Goal: Task Accomplishment & Management: Manage account settings

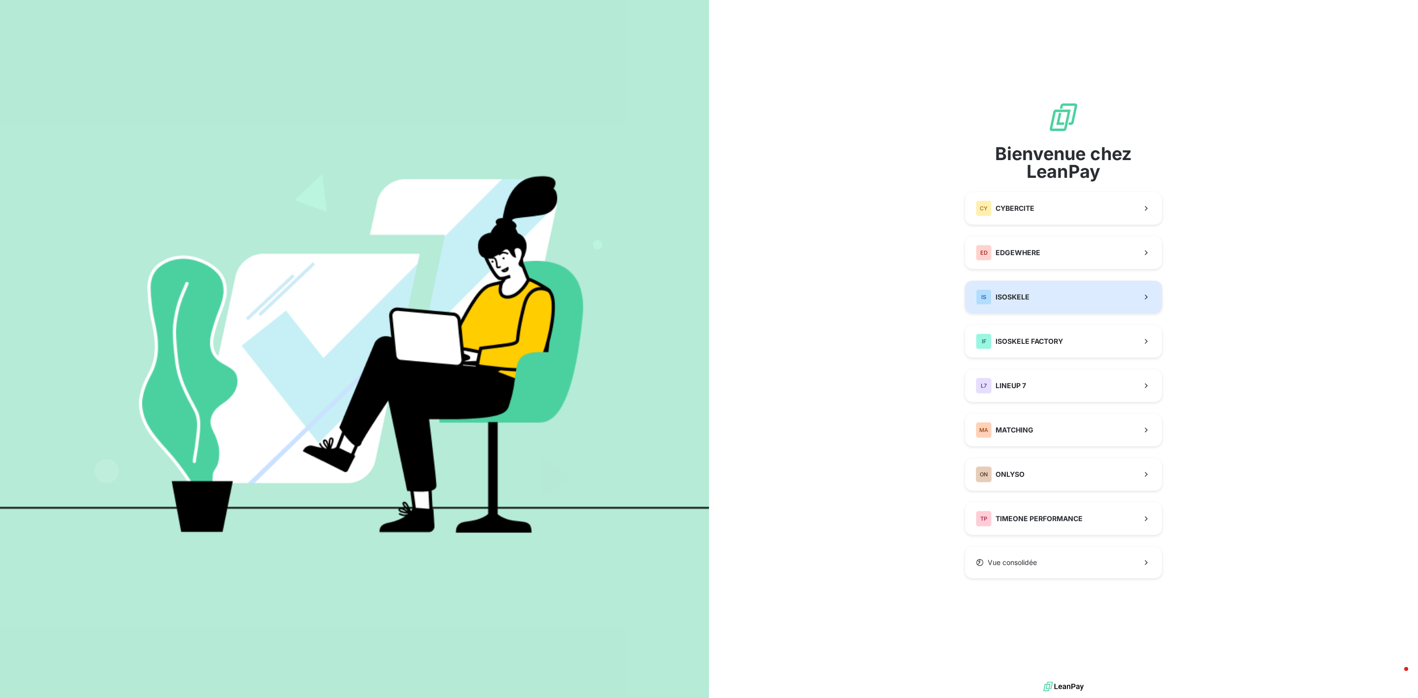
click at [1031, 299] on button "IS ISOSKELE" at bounding box center [1063, 297] width 197 height 32
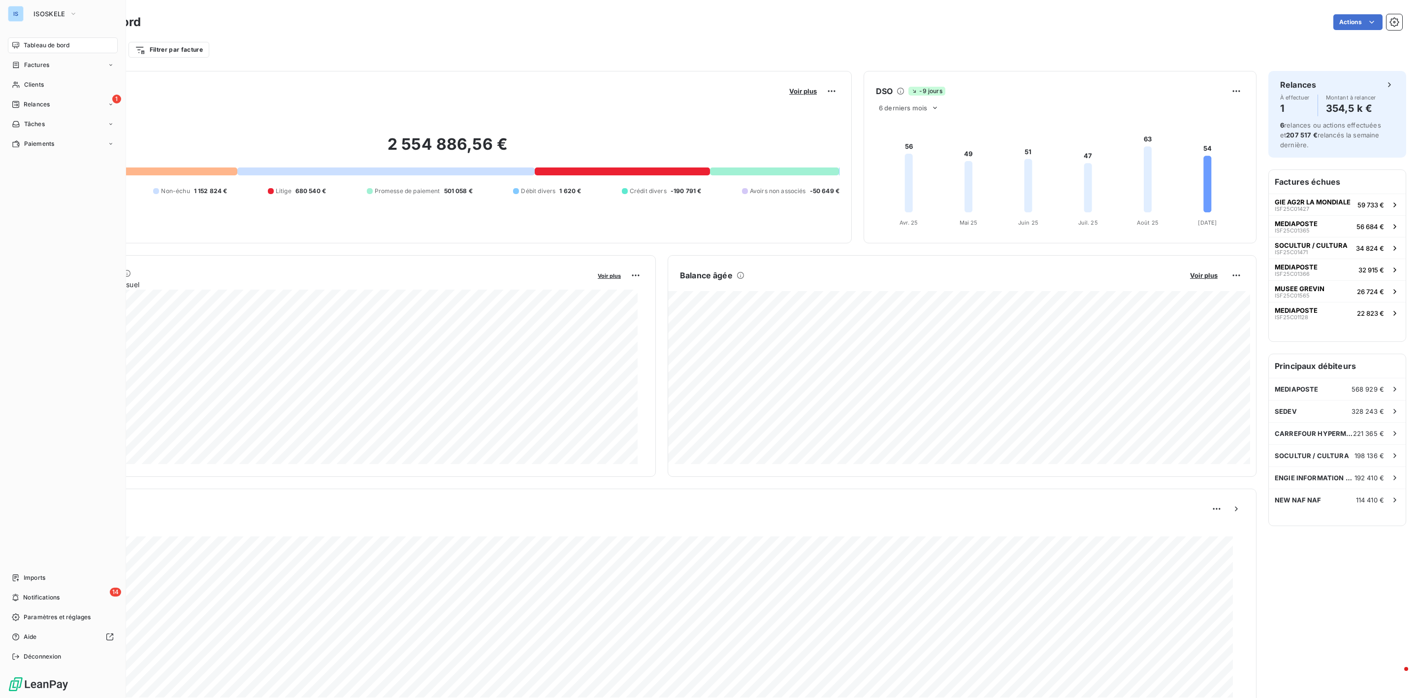
click at [22, 94] on nav "Tableau de bord Factures Clients 1 Relances Tâches Paiements" at bounding box center [63, 94] width 110 height 114
click at [23, 89] on div "Clients" at bounding box center [63, 85] width 110 height 16
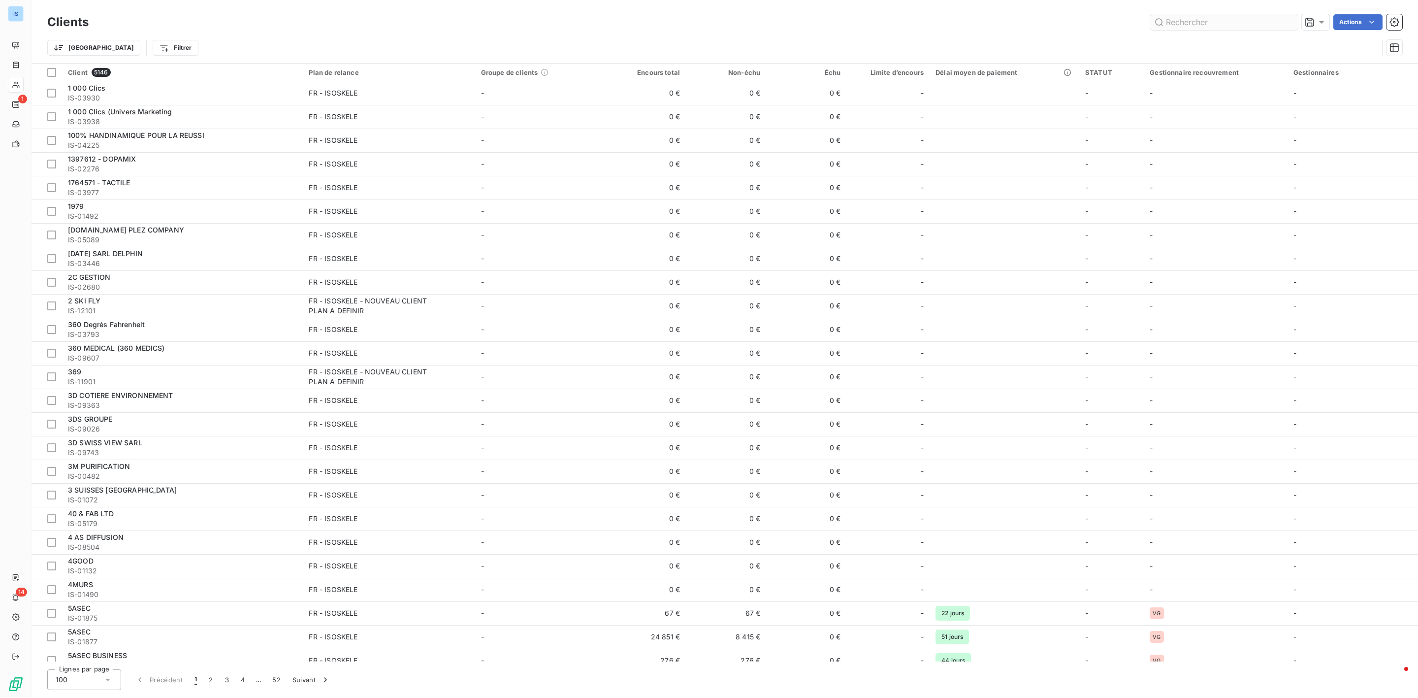
click at [1231, 20] on input "text" at bounding box center [1224, 22] width 148 height 16
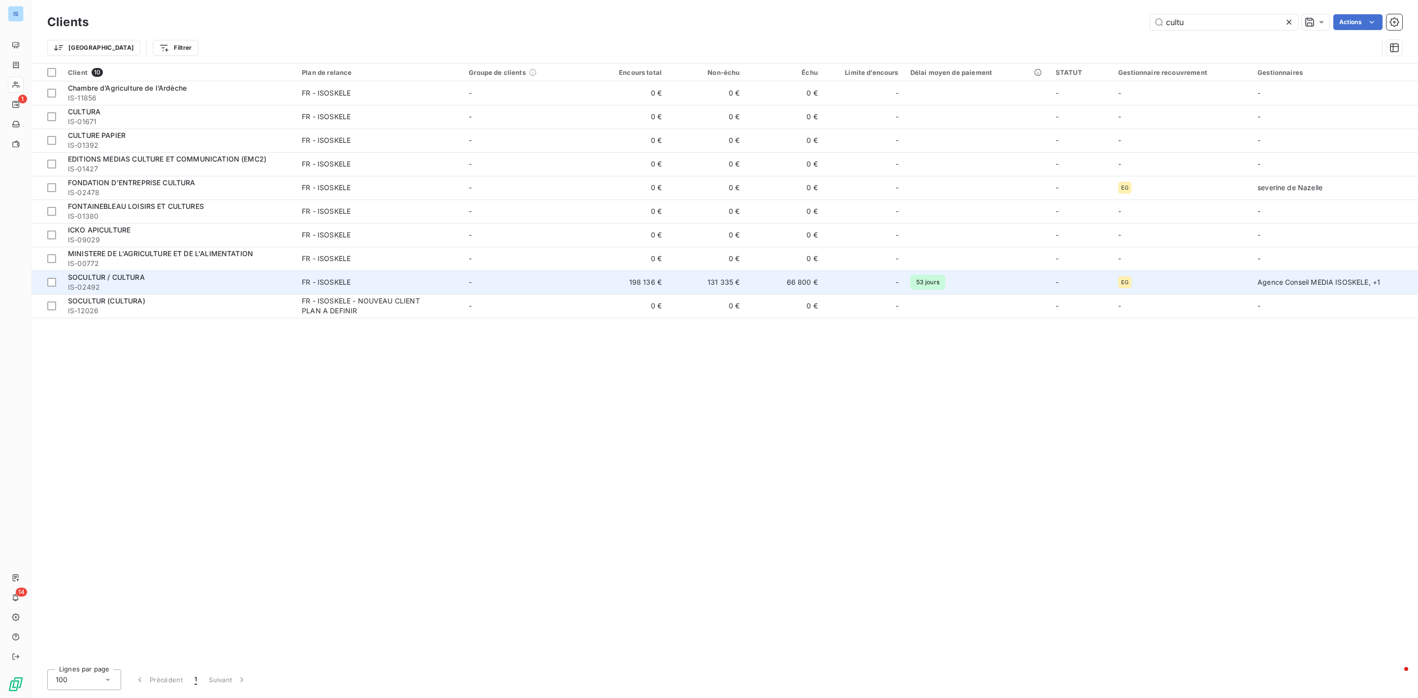
type input "cultu"
click at [473, 288] on td "-" at bounding box center [526, 282] width 127 height 24
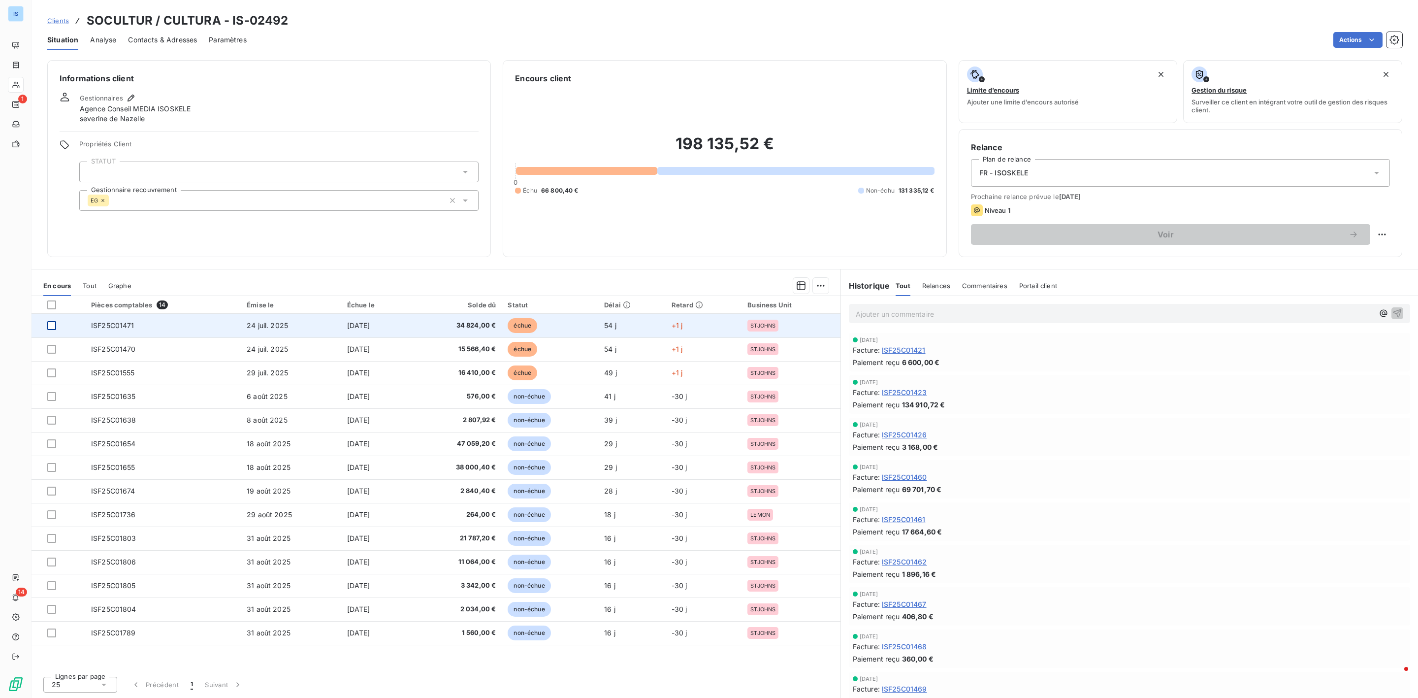
click at [49, 323] on div at bounding box center [51, 325] width 9 height 9
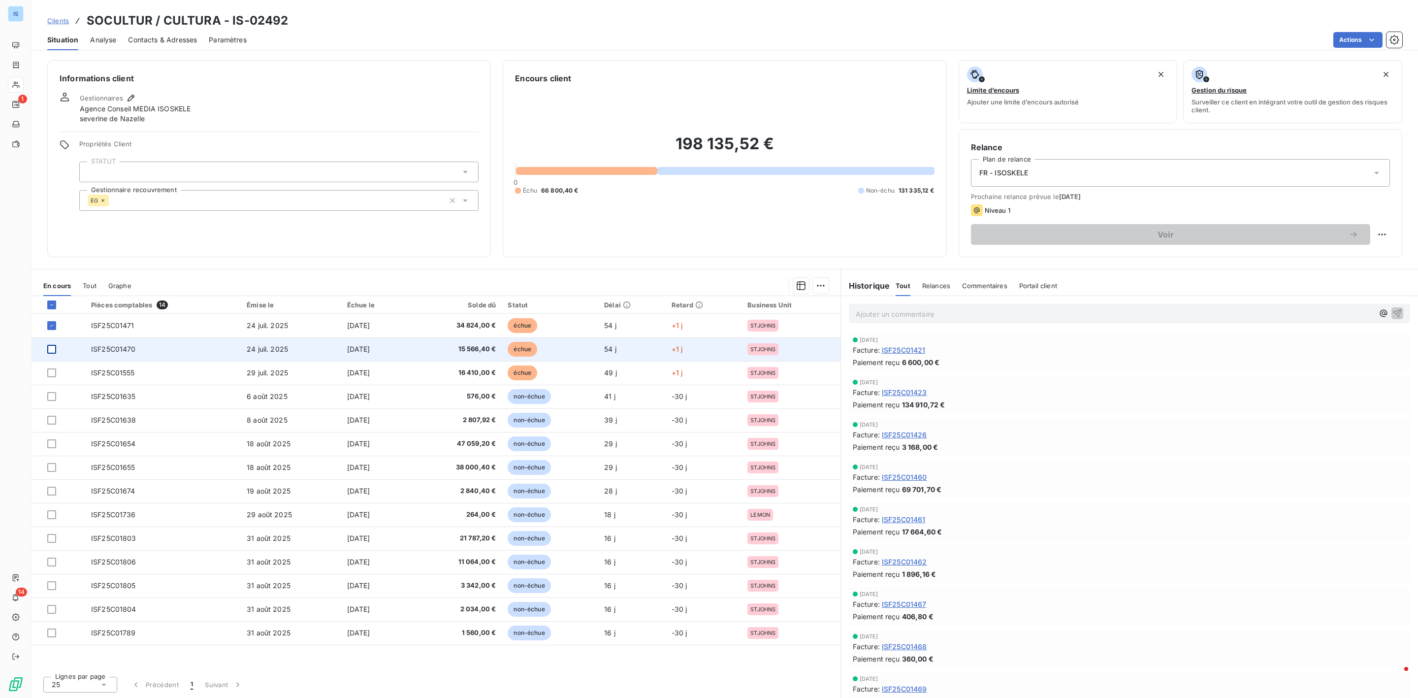
click at [51, 350] on div at bounding box center [51, 349] width 9 height 9
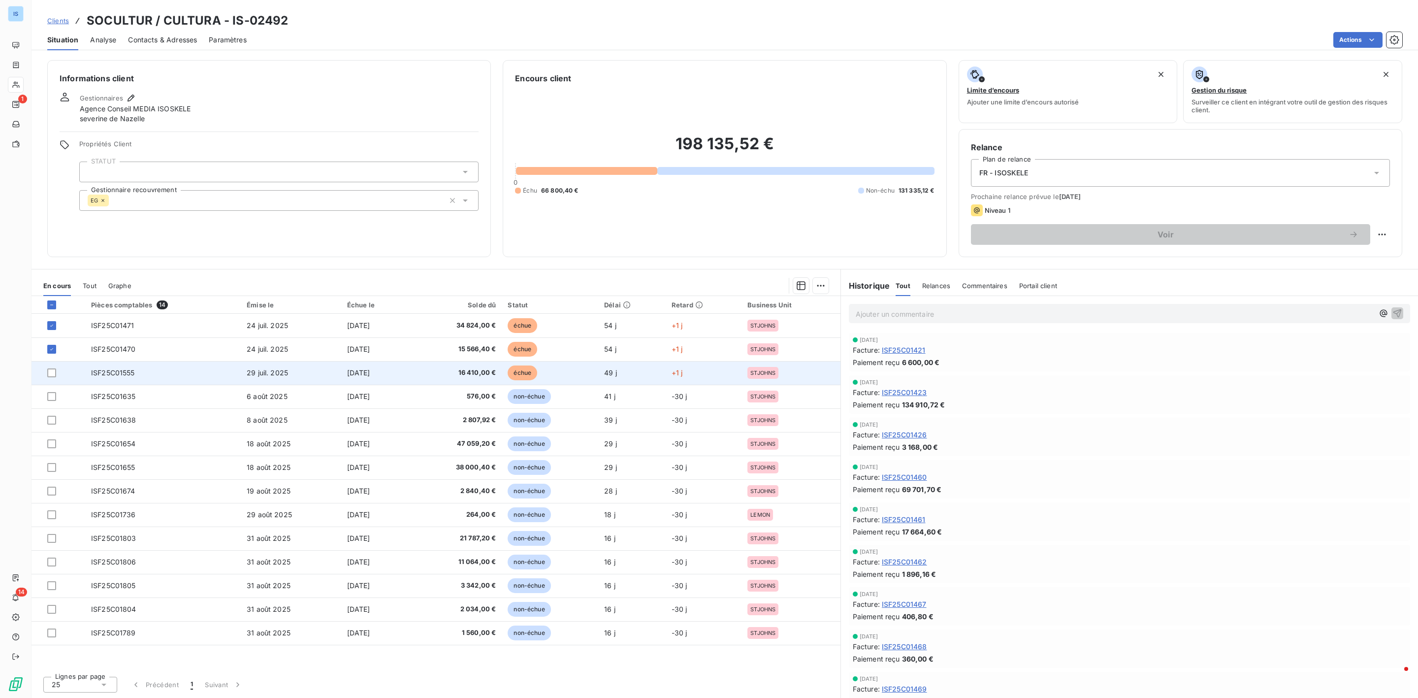
click at [120, 374] on span "ISF25C01555" at bounding box center [113, 372] width 44 height 8
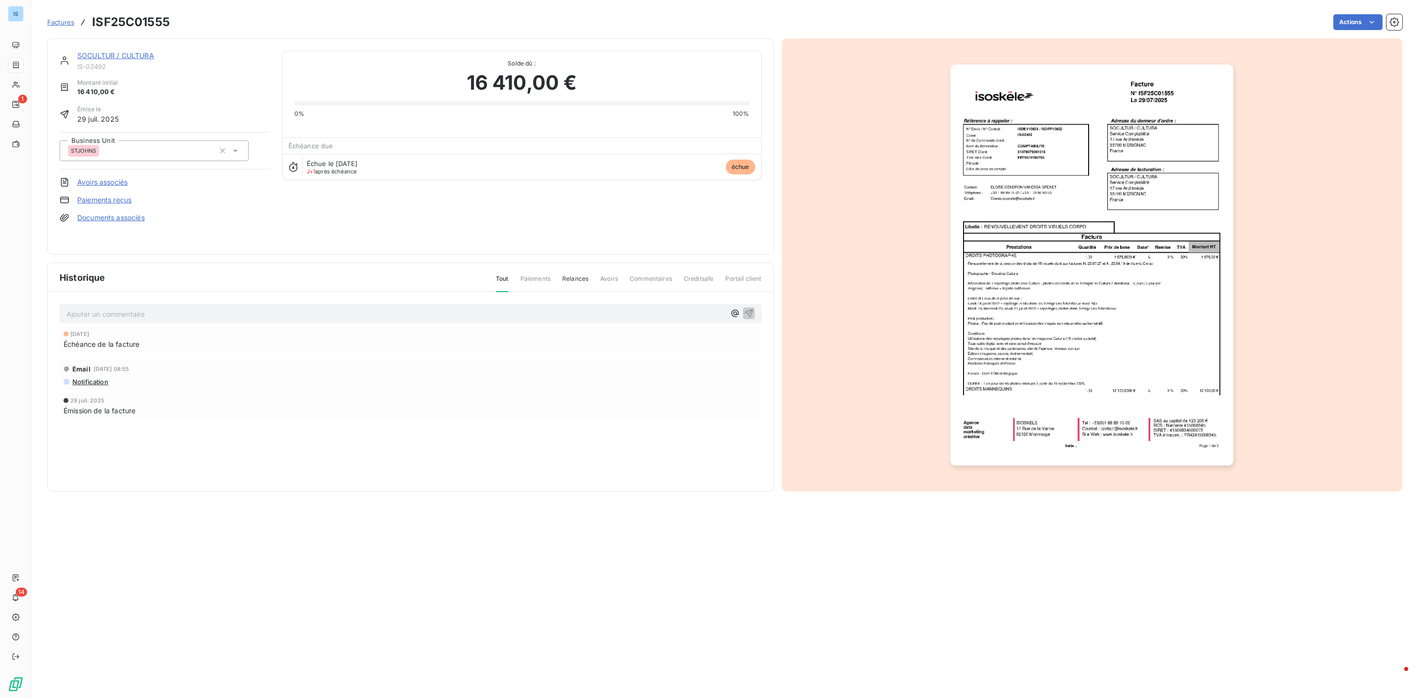
click at [1031, 287] on img "button" at bounding box center [1091, 264] width 283 height 401
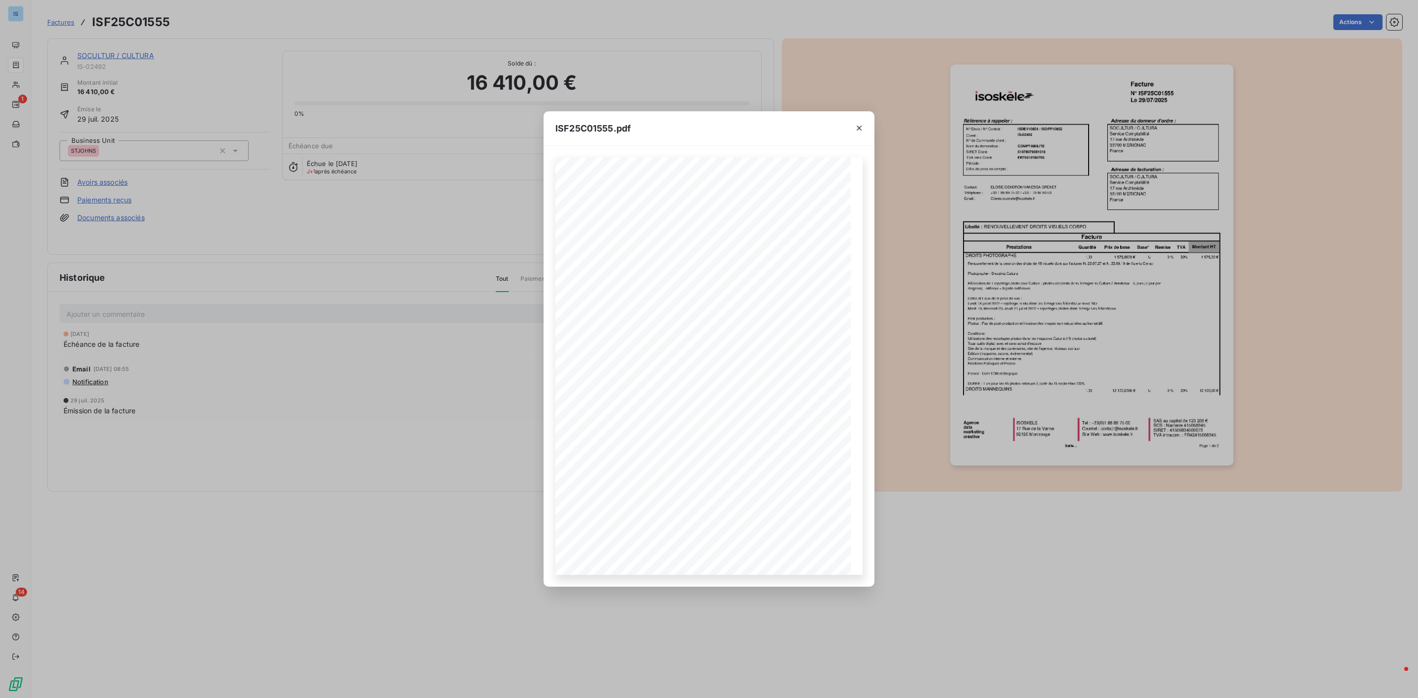
click at [148, 13] on div "ISF25C01555.pdf Facture N° ISF25C01555 Le 29/07/2025 Référence à rappeler : Adr…" at bounding box center [709, 349] width 1418 height 698
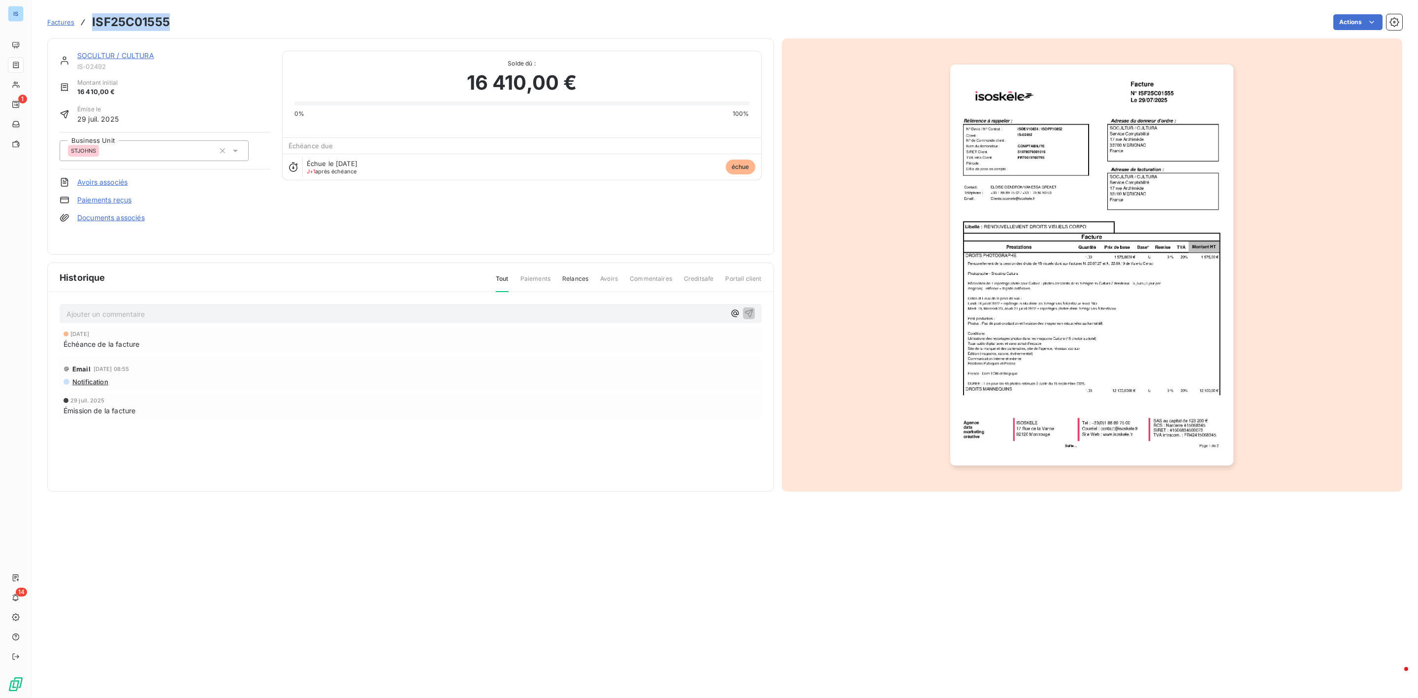
drag, startPoint x: 171, startPoint y: 22, endPoint x: 90, endPoint y: 18, distance: 81.3
click at [90, 18] on div "Factures ISF25C01555 Actions" at bounding box center [724, 22] width 1355 height 21
copy h3 "ISF25C01555"
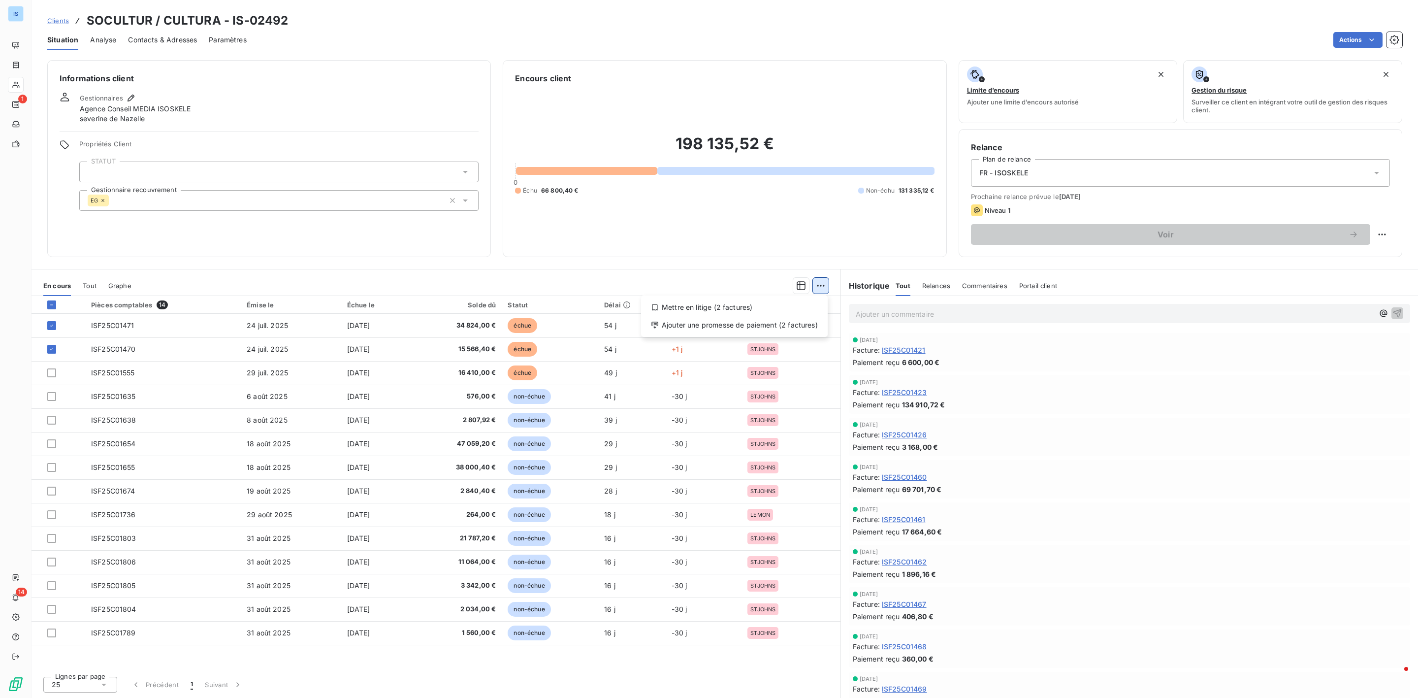
click at [819, 288] on html "IS 1 14 Clients SOCULTUR / CULTURA - IS-02492 Situation Analyse Contacts & Adre…" at bounding box center [709, 349] width 1418 height 698
click at [717, 328] on div "Ajouter une promesse de paiement (2 factures)" at bounding box center [734, 325] width 179 height 16
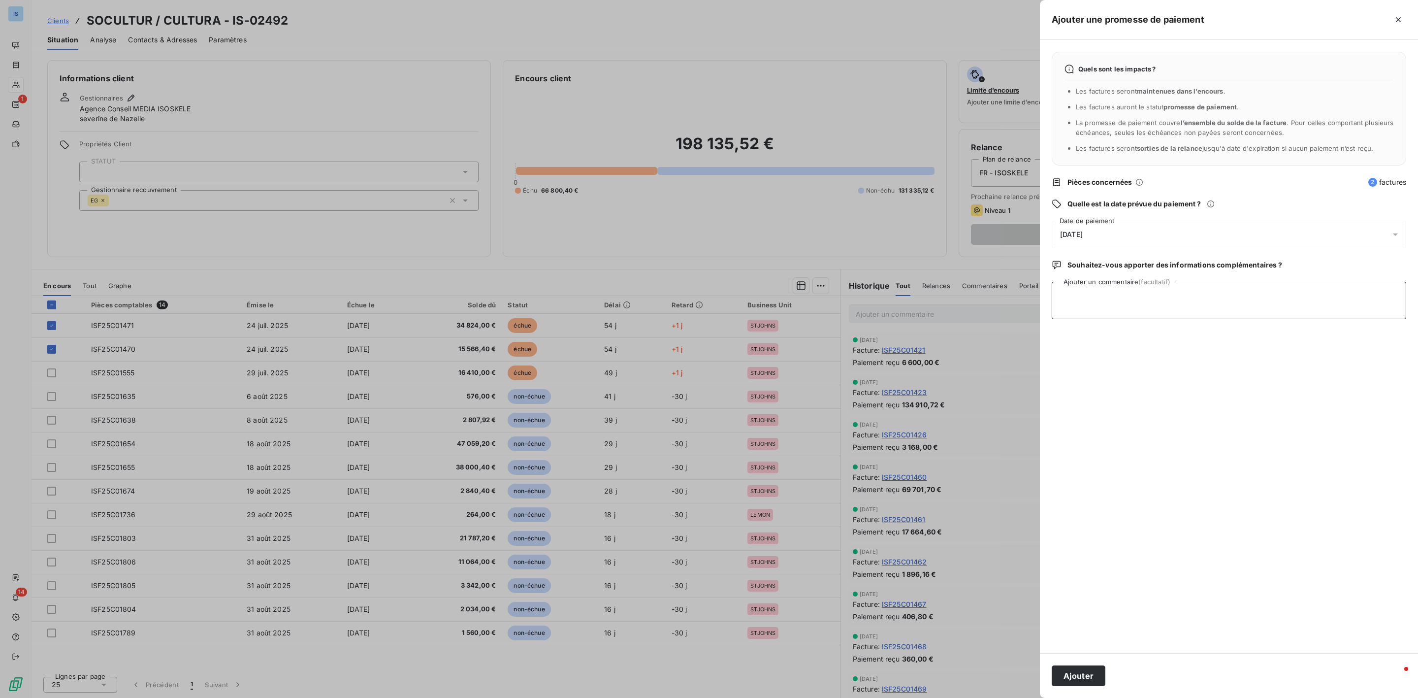
drag, startPoint x: 1149, startPoint y: 295, endPoint x: 1145, endPoint y: 247, distance: 49.0
click at [1149, 295] on textarea "Ajouter un commentaire (facultatif)" at bounding box center [1228, 300] width 354 height 37
click at [1145, 242] on div "17/09/2025" at bounding box center [1228, 235] width 354 height 28
click at [1194, 278] on icon "Go to next month" at bounding box center [1198, 278] width 8 height 8
click at [1173, 316] on button "4" at bounding box center [1179, 317] width 20 height 20
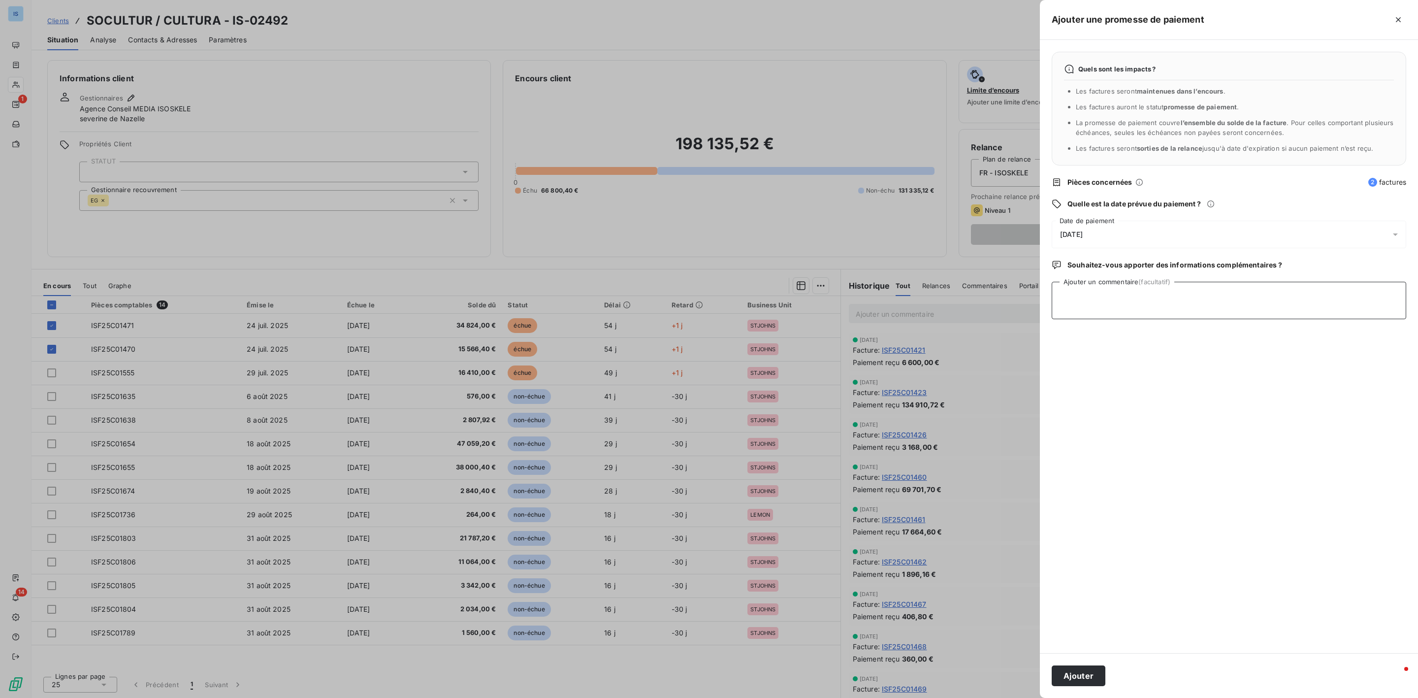
click at [1250, 306] on textarea "Ajouter un commentaire (facultatif)" at bounding box center [1228, 300] width 354 height 37
type textarea "paiement prévu le 30/09"
click at [1087, 675] on button "Ajouter" at bounding box center [1078, 675] width 54 height 21
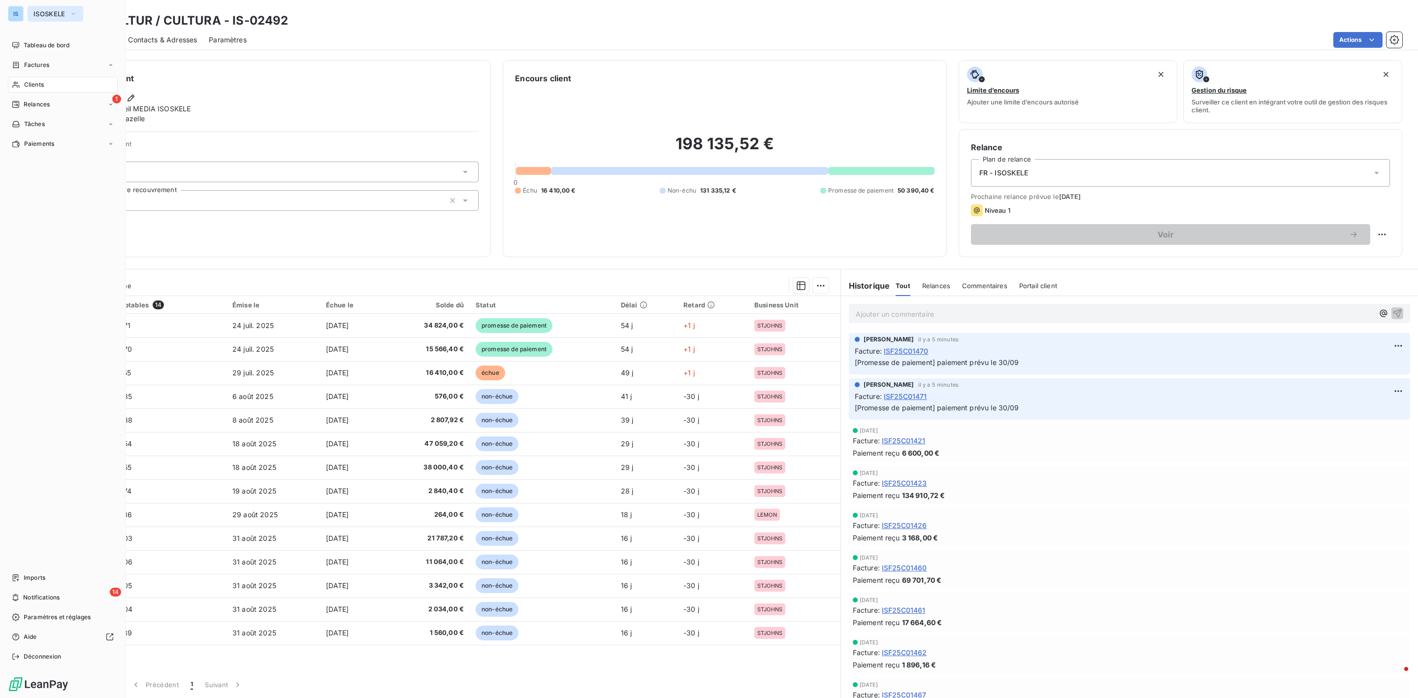
click at [45, 14] on span "ISOSKELE" at bounding box center [49, 14] width 32 height 8
click at [60, 111] on span "ISOSKELE" at bounding box center [90, 111] width 87 height 10
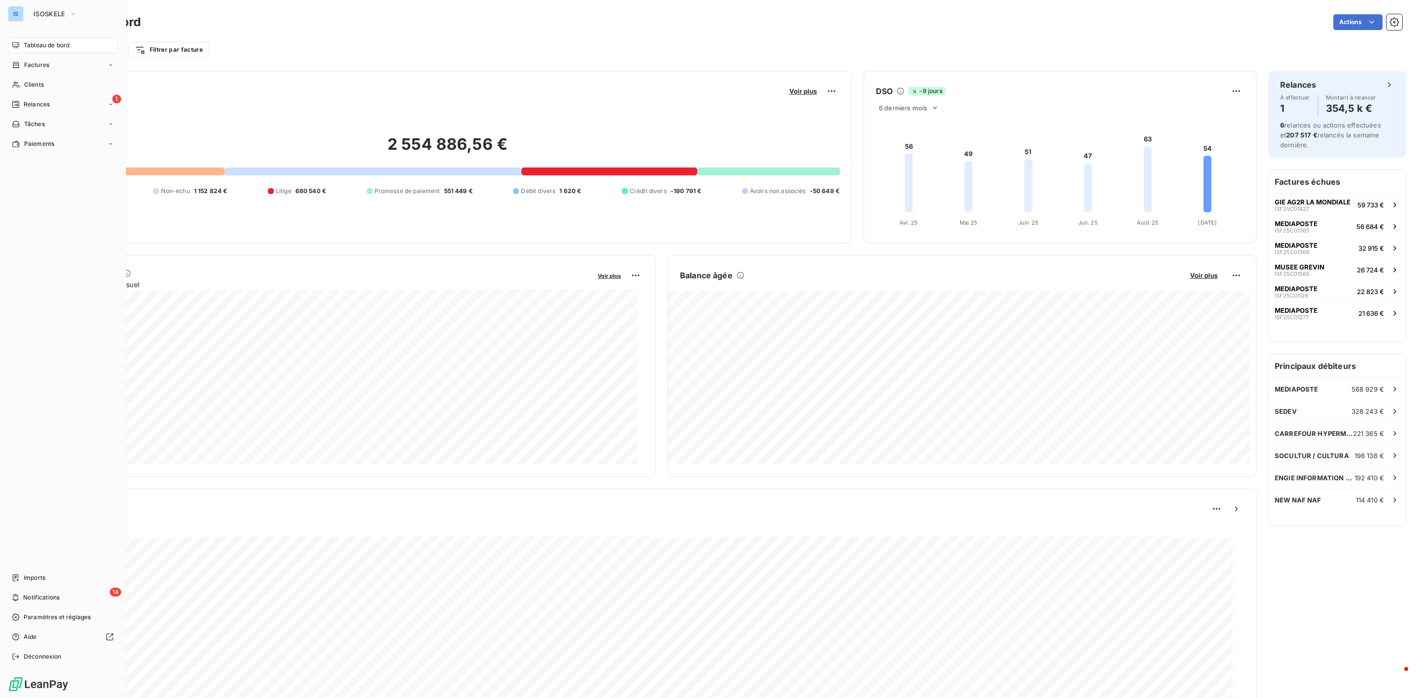
click at [27, 107] on span "Relances" at bounding box center [37, 104] width 26 height 9
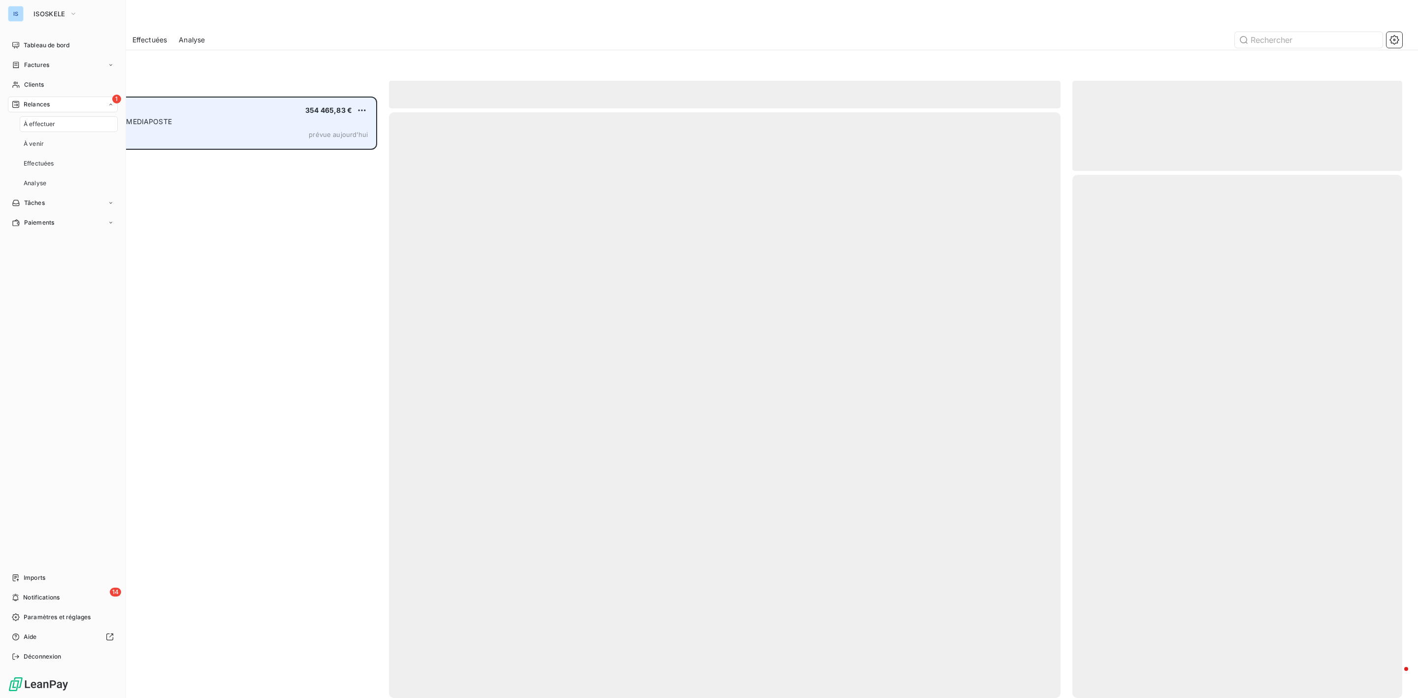
scroll to position [591, 318]
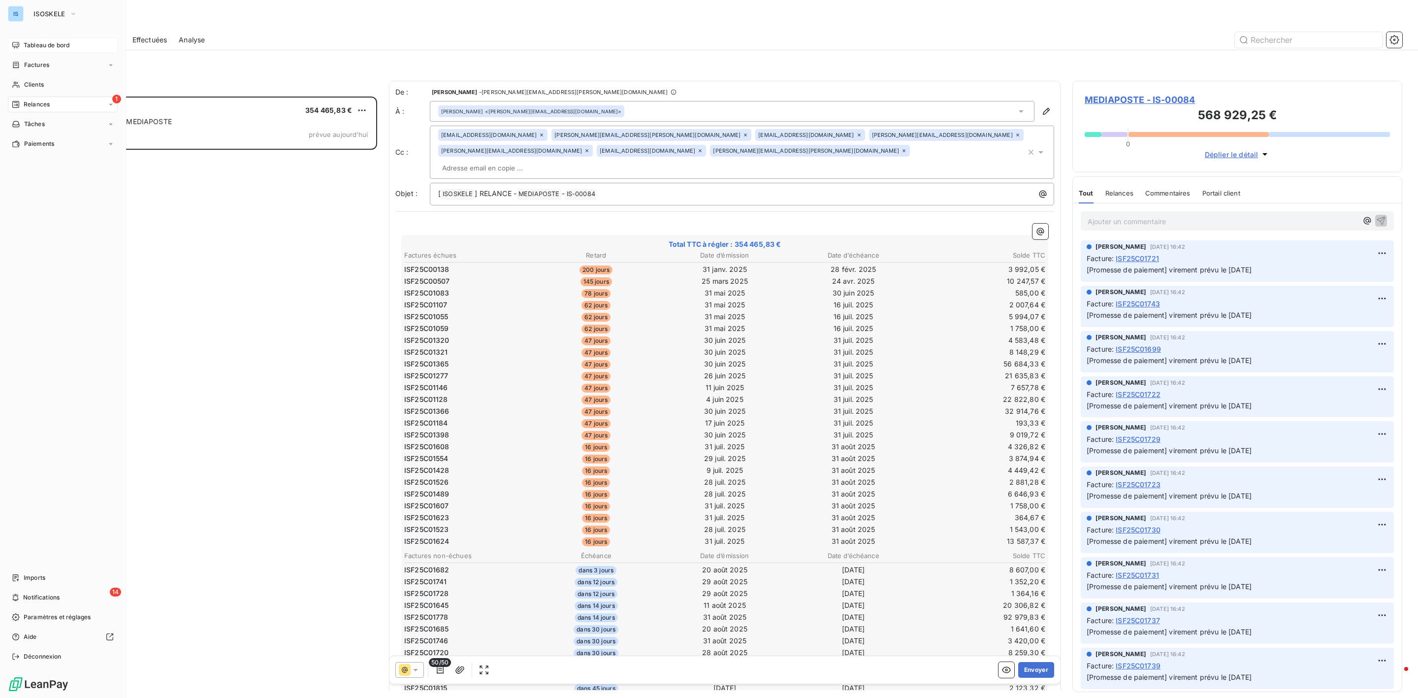
click at [48, 41] on span "Tableau de bord" at bounding box center [47, 45] width 46 height 9
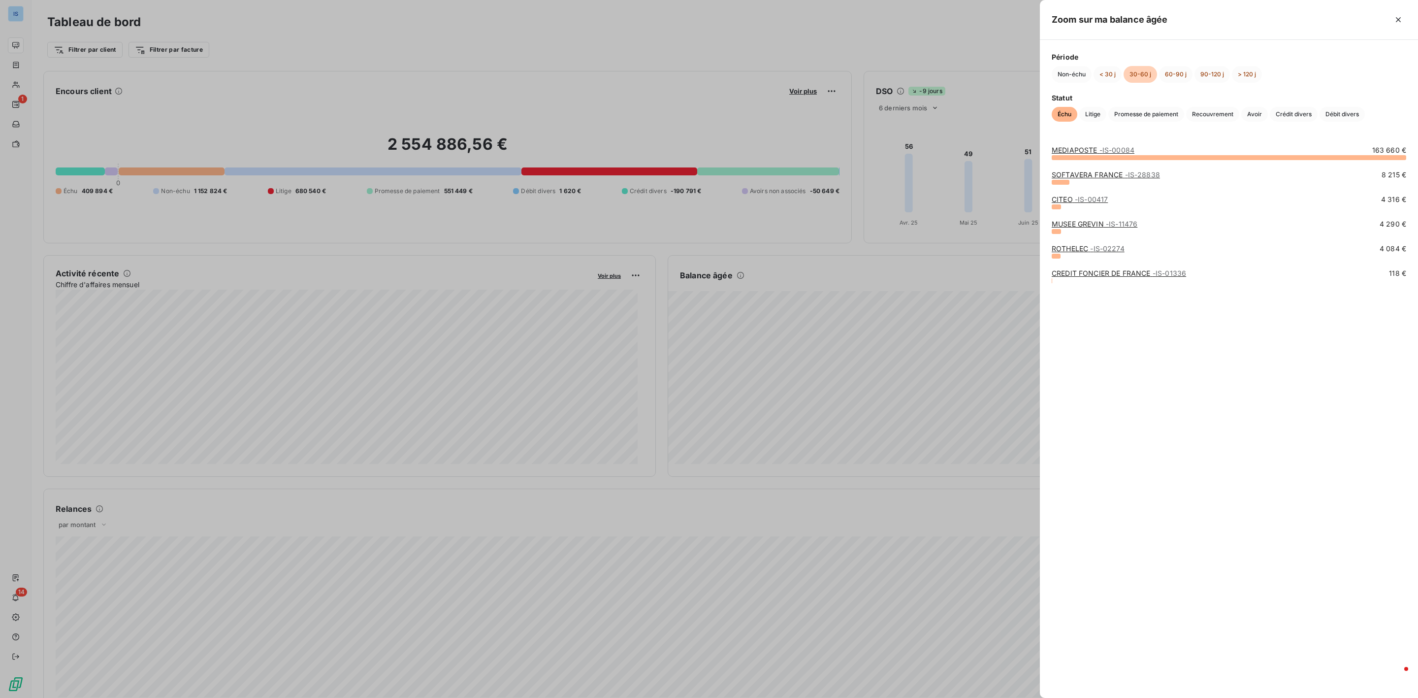
click at [1099, 271] on link "CREDIT FONCIER DE FRANCE - IS-01336" at bounding box center [1118, 273] width 134 height 8
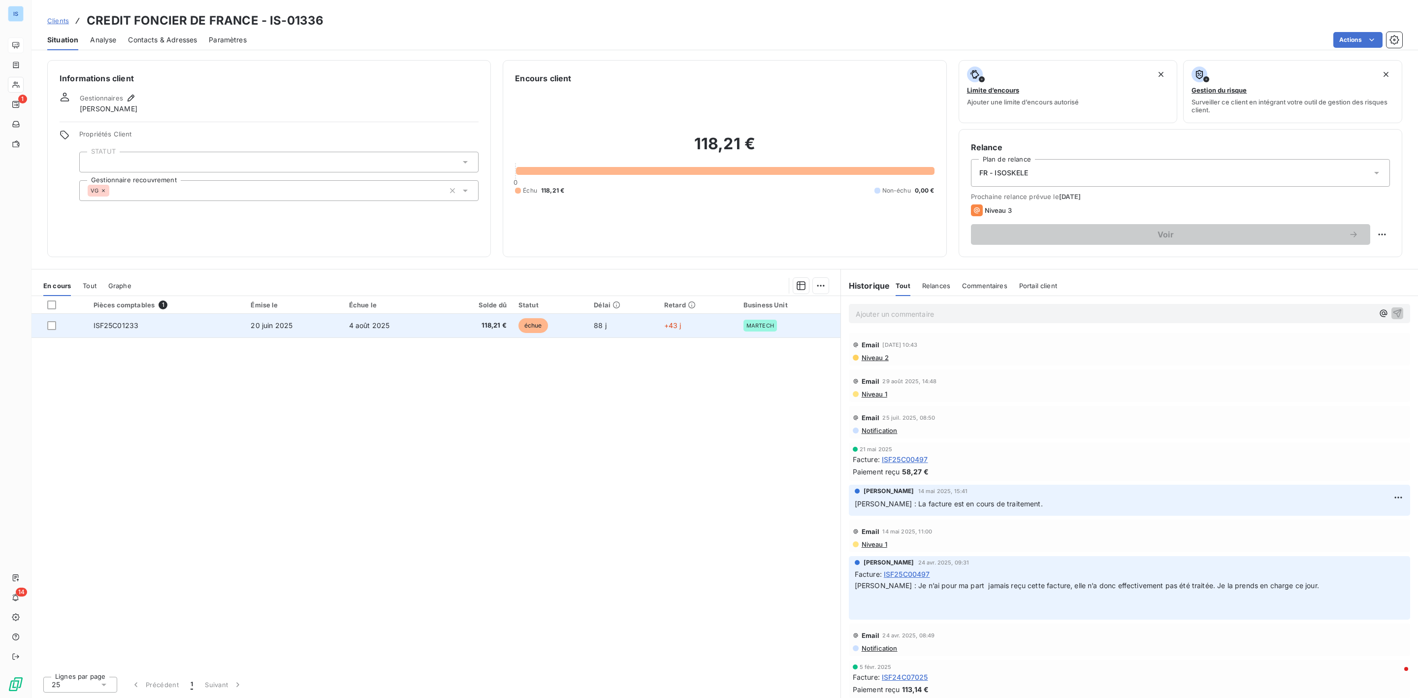
click at [117, 328] on span "ISF25C01233" at bounding box center [116, 325] width 45 height 8
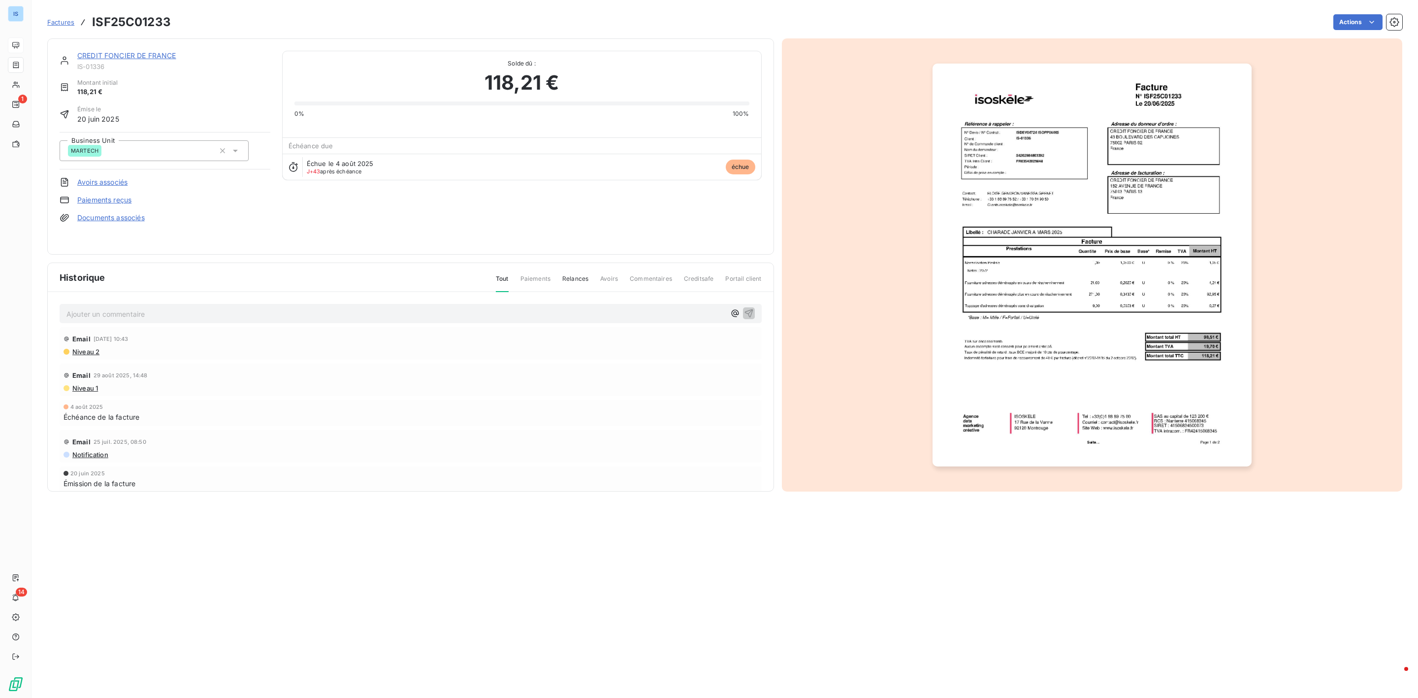
click at [572, 280] on span "Relances" at bounding box center [575, 282] width 26 height 17
click at [129, 61] on div "CREDIT FONCIER DE FRANCE" at bounding box center [173, 56] width 193 height 10
click at [130, 58] on link "CREDIT FONCIER DE FRANCE" at bounding box center [126, 55] width 99 height 8
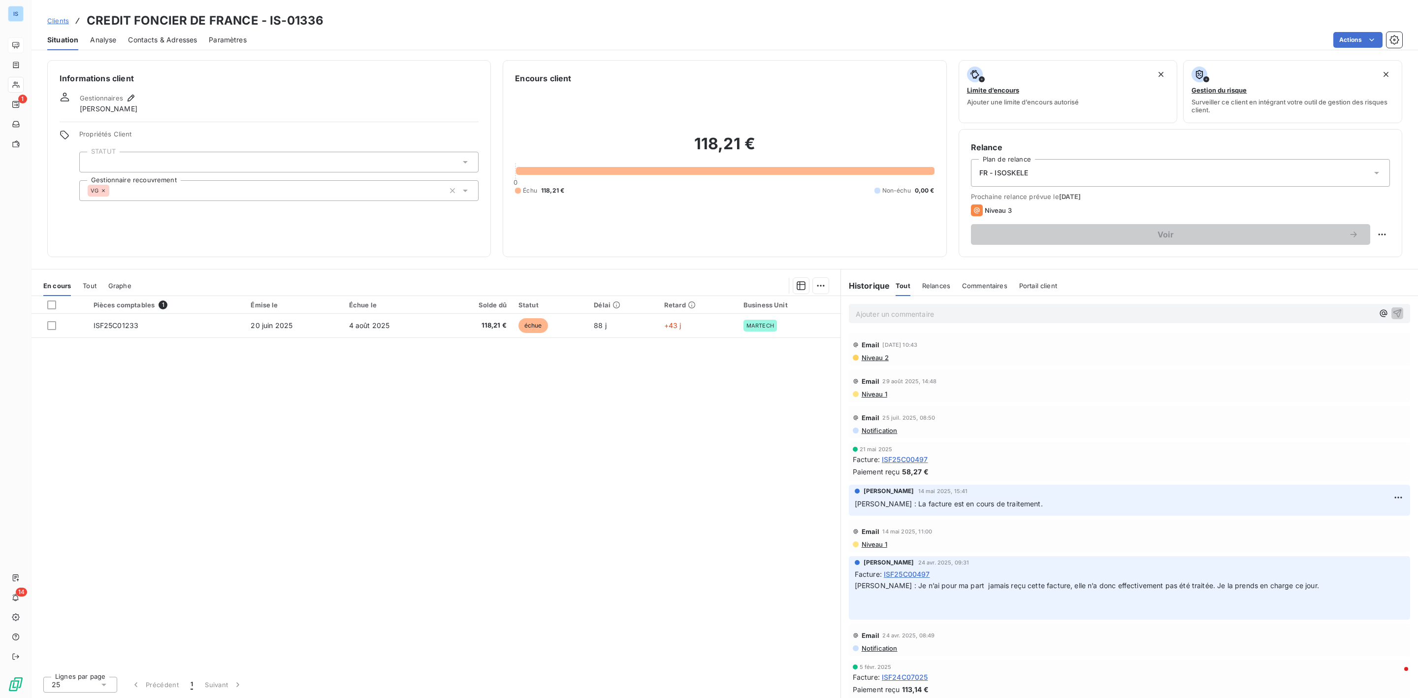
click at [251, 22] on h3 "CREDIT FONCIER DE FRANCE - IS-01336" at bounding box center [205, 21] width 237 height 18
drag, startPoint x: 320, startPoint y: 19, endPoint x: 265, endPoint y: 18, distance: 55.6
click at [265, 18] on div "Clients CREDIT FONCIER DE FRANCE - IS-01336" at bounding box center [725, 21] width 1386 height 18
drag, startPoint x: 83, startPoint y: 20, endPoint x: 254, endPoint y: 24, distance: 170.9
click at [254, 24] on div "Clients CREDIT FONCIER DE FRANCE - IS-01336" at bounding box center [185, 21] width 276 height 18
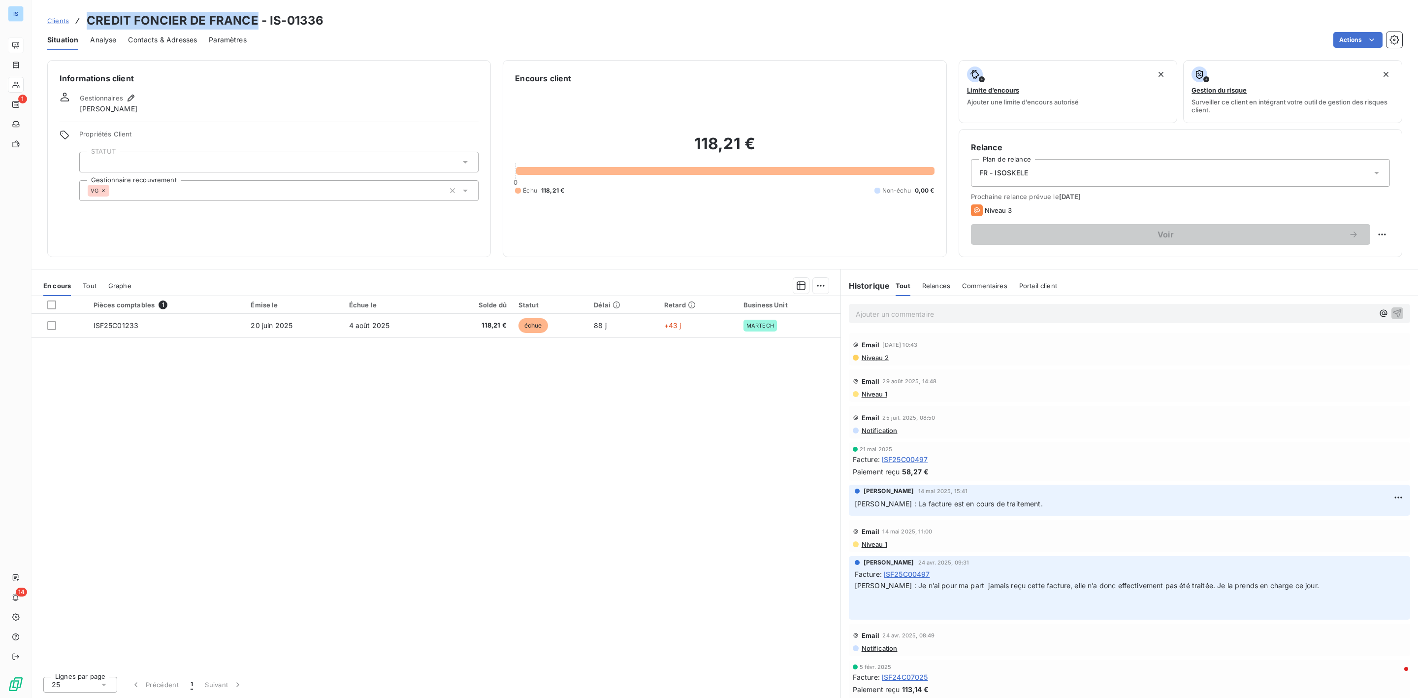
copy h3 "CREDIT FONCIER DE FRANCE"
